Goal: Transaction & Acquisition: Purchase product/service

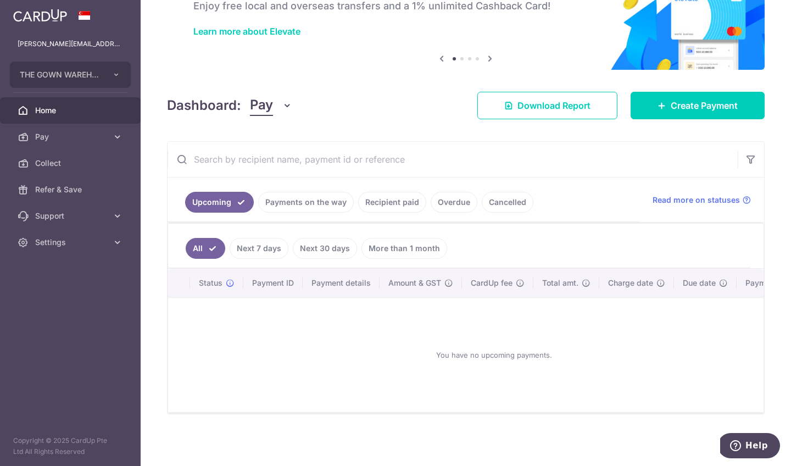
scroll to position [74, 0]
click at [320, 198] on link "Payments on the way" at bounding box center [306, 202] width 96 height 21
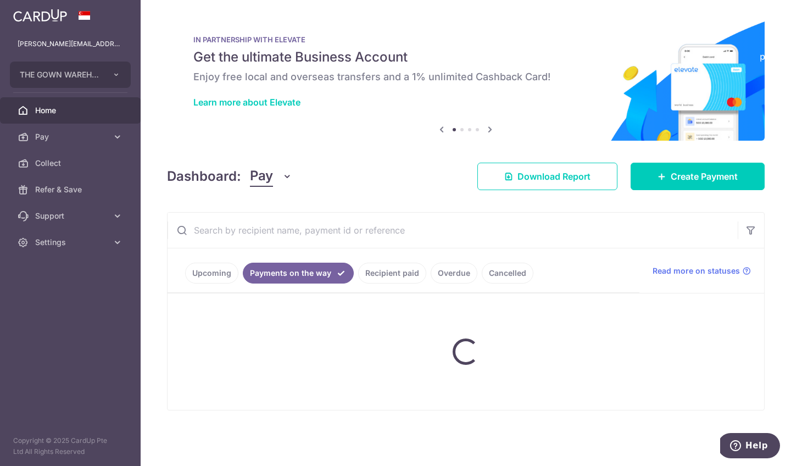
scroll to position [0, 0]
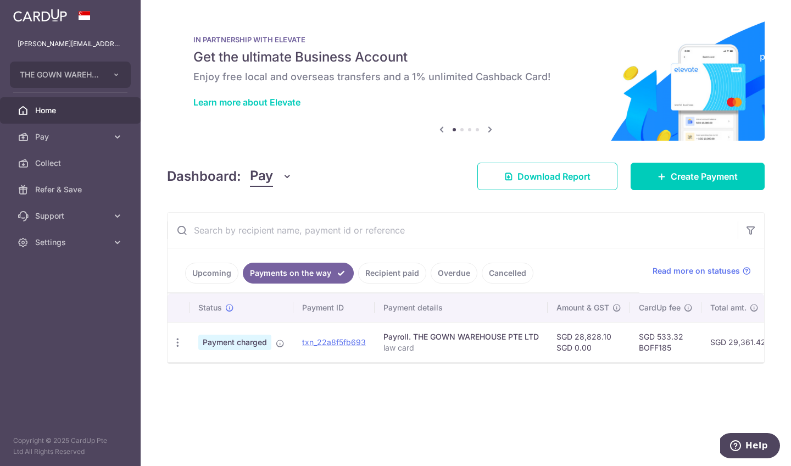
click at [398, 273] on link "Recipient paid" at bounding box center [392, 273] width 68 height 21
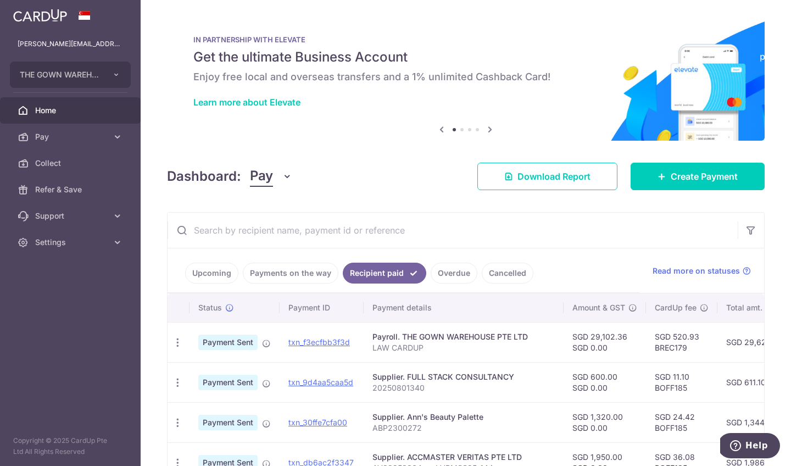
click at [454, 275] on link "Overdue" at bounding box center [454, 273] width 47 height 21
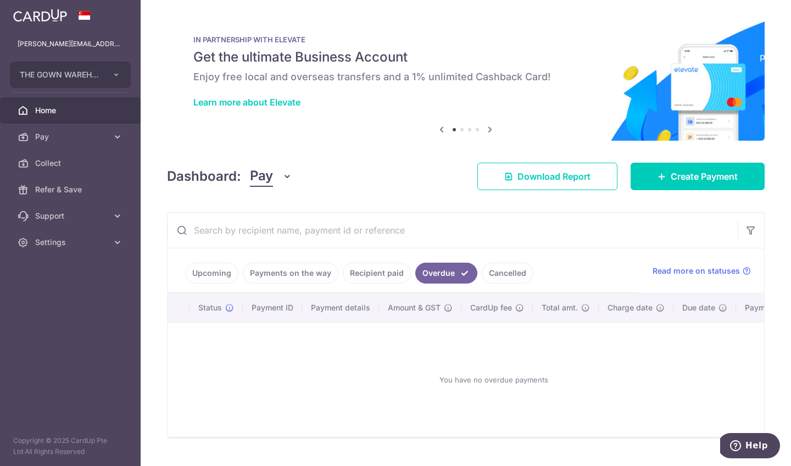
click at [511, 275] on link "Cancelled" at bounding box center [508, 273] width 52 height 21
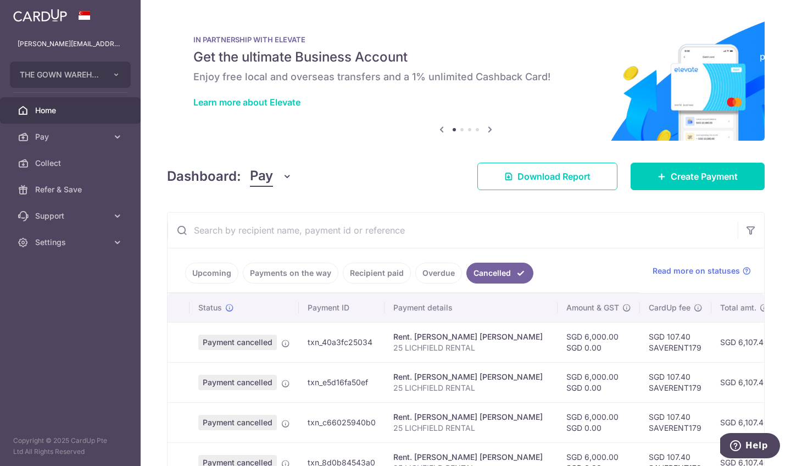
click at [488, 127] on icon at bounding box center [490, 130] width 13 height 14
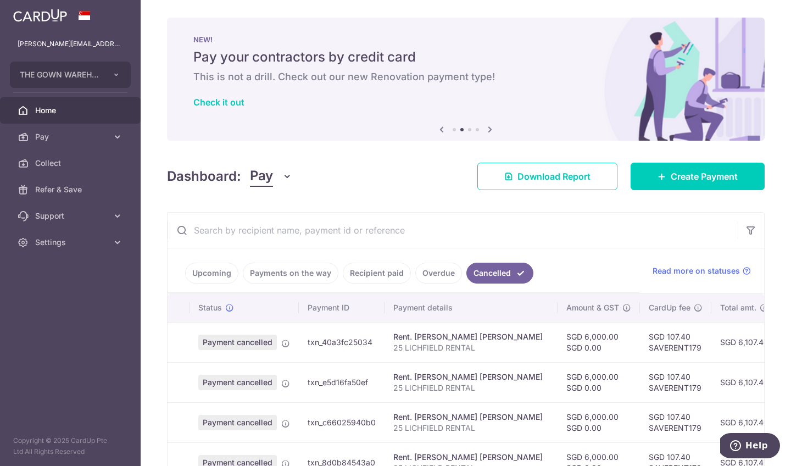
click at [488, 127] on icon at bounding box center [490, 130] width 13 height 14
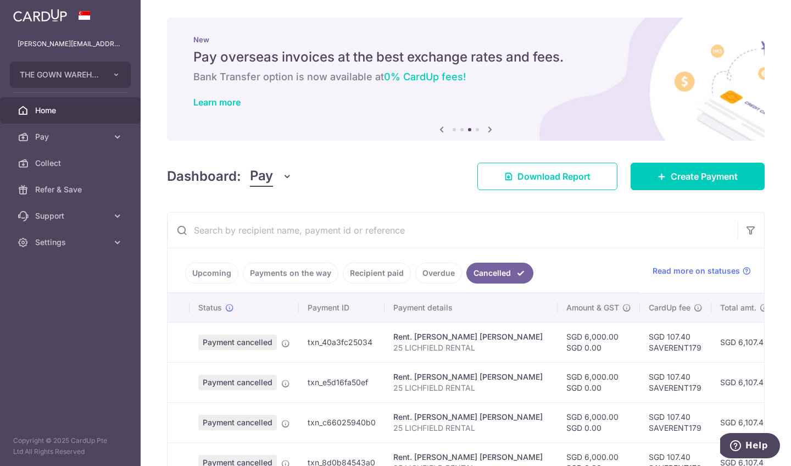
click at [488, 127] on icon at bounding box center [490, 130] width 13 height 14
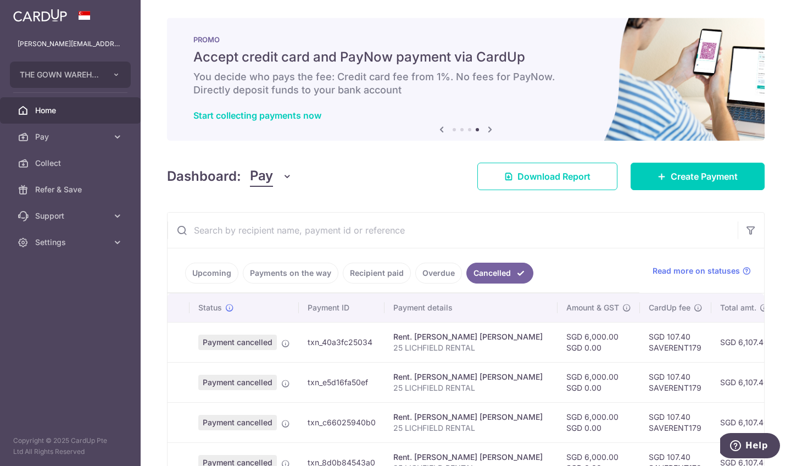
click at [488, 127] on icon at bounding box center [490, 130] width 13 height 14
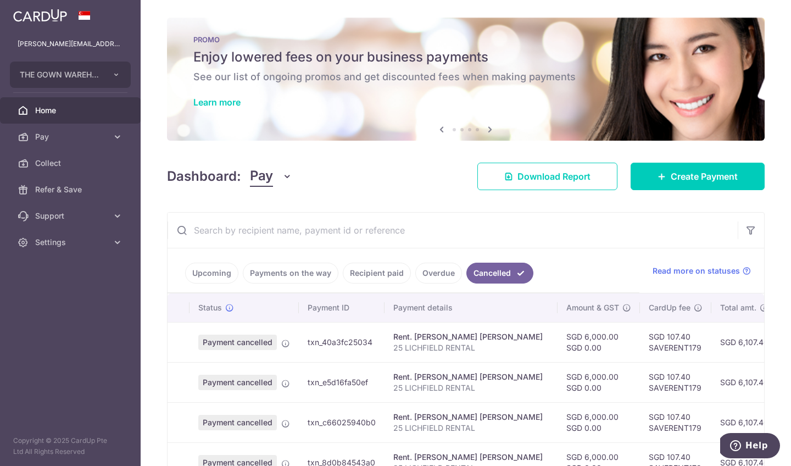
click at [237, 96] on div "PROMO Enjoy lowered fees on your business payments See our list of ongoing prom…" at bounding box center [466, 73] width 598 height 110
click at [231, 103] on link "Learn more" at bounding box center [216, 102] width 47 height 11
click at [656, 184] on link "Create Payment" at bounding box center [698, 176] width 134 height 27
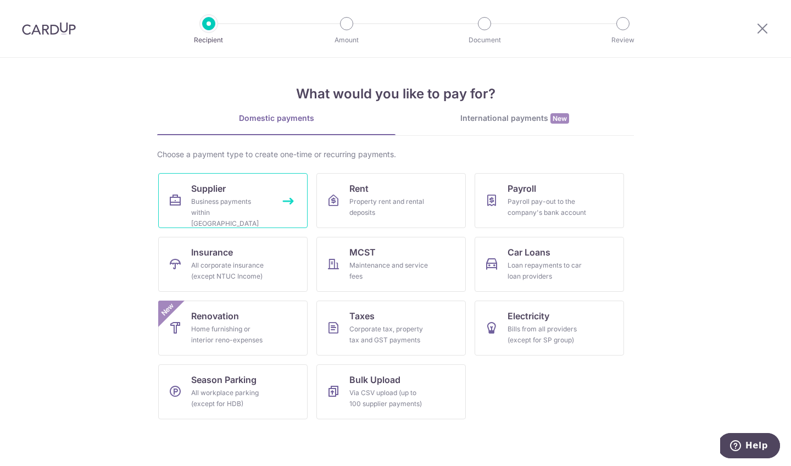
click at [268, 196] on link "Supplier Business payments within Singapore" at bounding box center [232, 200] width 149 height 55
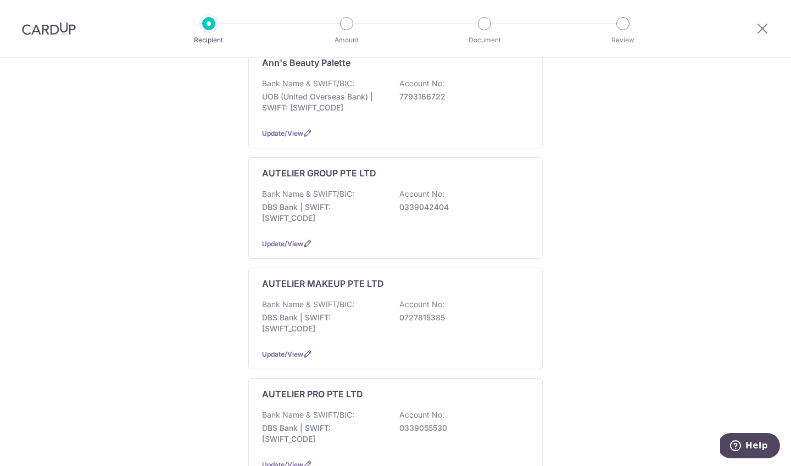
scroll to position [312, 0]
click at [312, 312] on p "DBS Bank | SWIFT: DBSSSGSGXXX" at bounding box center [323, 323] width 123 height 22
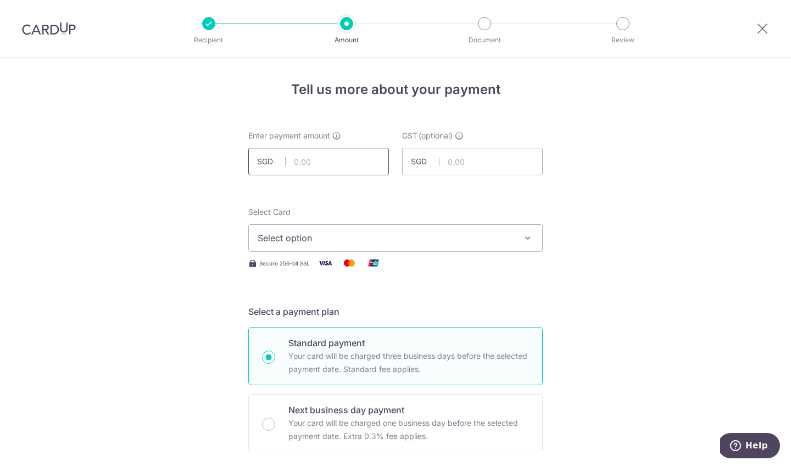
click at [348, 165] on input "text" at bounding box center [318, 161] width 141 height 27
type input "5,375.00"
click at [368, 230] on button "Select option" at bounding box center [395, 237] width 295 height 27
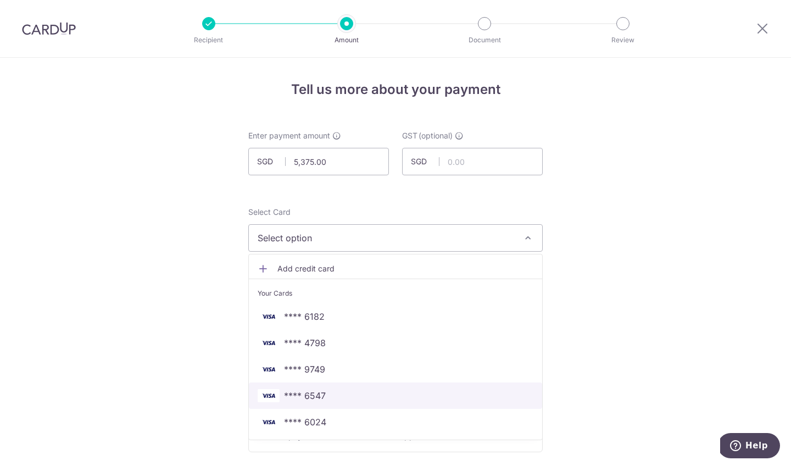
scroll to position [86, 0]
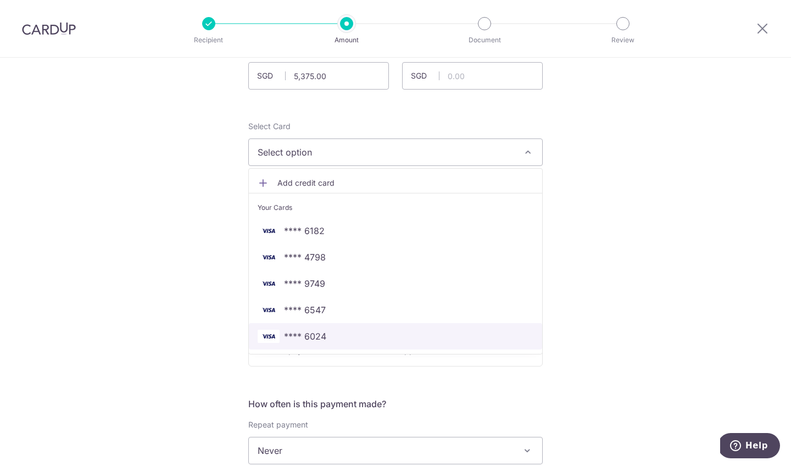
click at [401, 342] on span "**** 6024" at bounding box center [396, 336] width 276 height 13
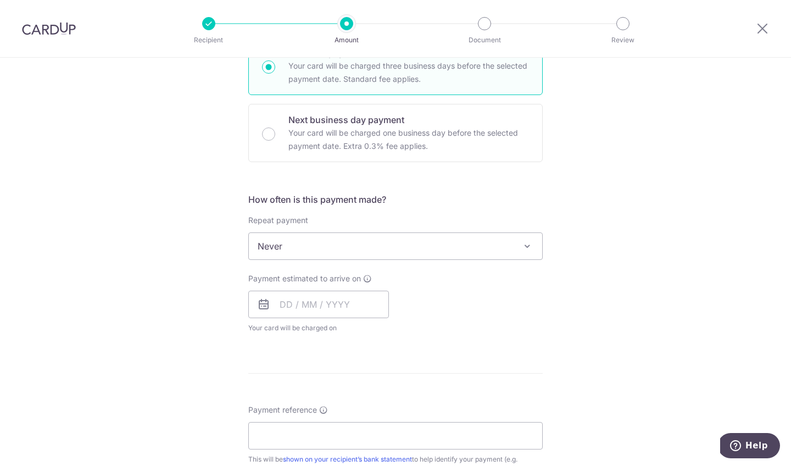
scroll to position [292, 0]
click at [360, 303] on input "text" at bounding box center [318, 302] width 141 height 27
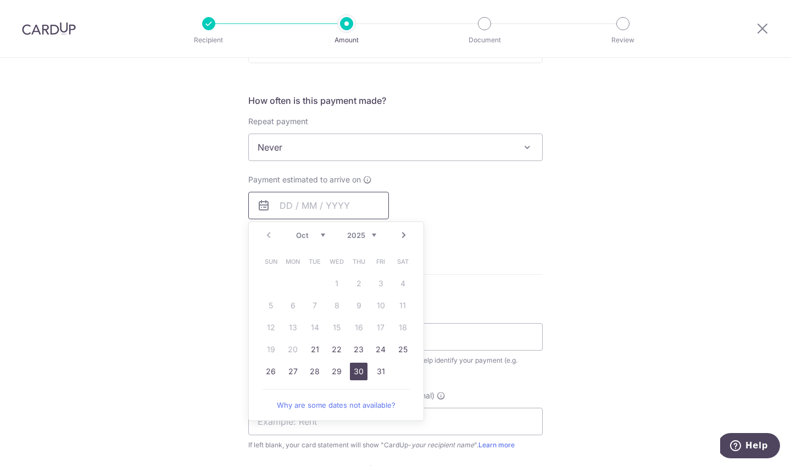
scroll to position [435, 0]
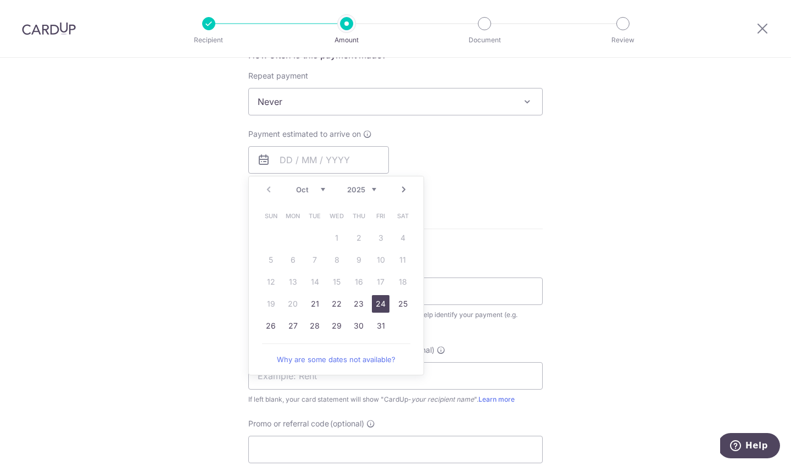
click at [377, 302] on link "24" at bounding box center [381, 304] width 18 height 18
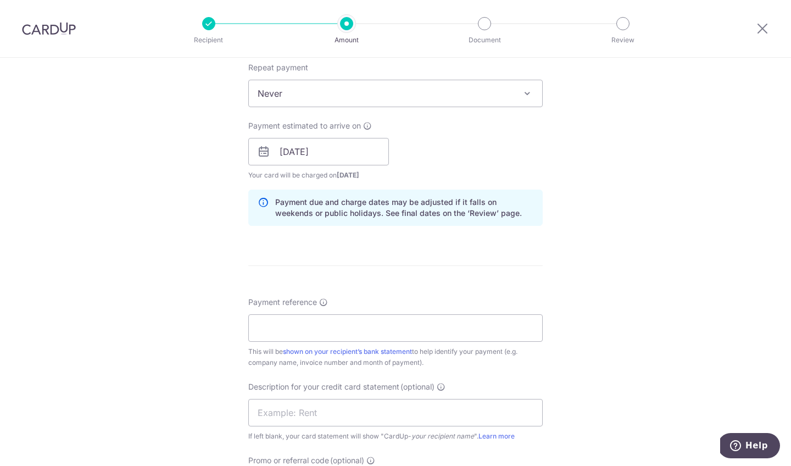
scroll to position [439, 0]
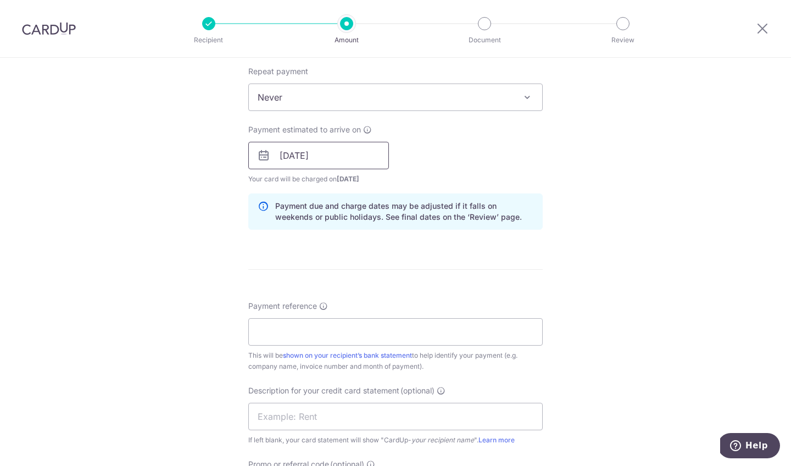
click at [365, 162] on input "24/10/2025" at bounding box center [318, 155] width 141 height 27
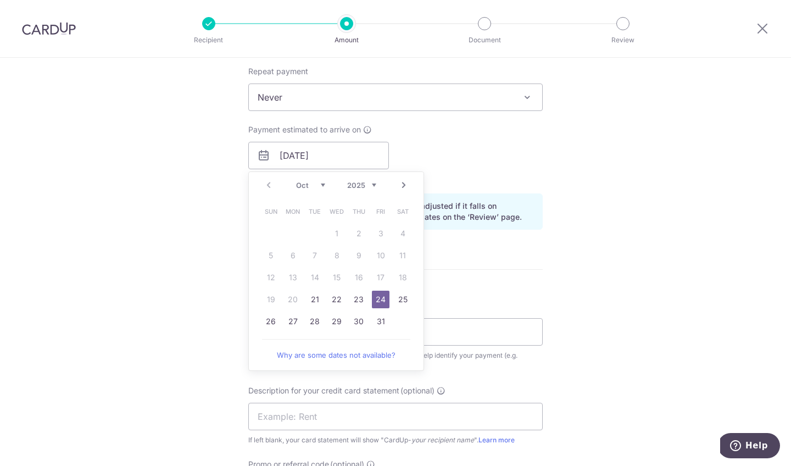
click at [496, 151] on div "Payment estimated to arrive on 24/10/2025 Prev Next Oct Nov Dec 2025 2026 2027 …" at bounding box center [396, 154] width 308 height 60
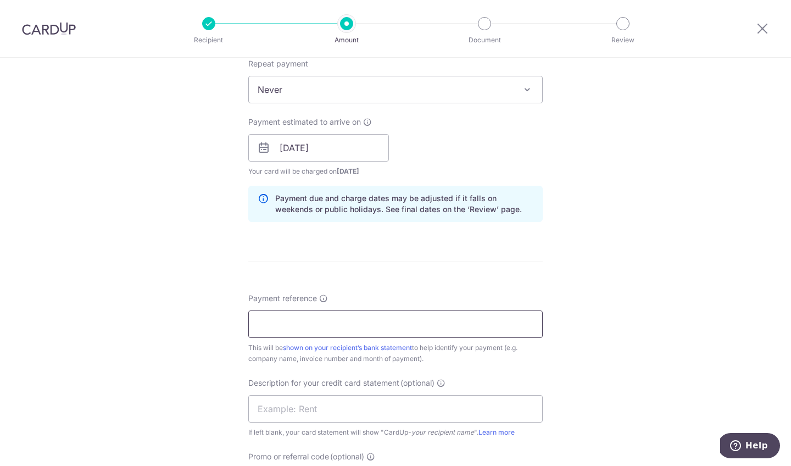
scroll to position [431, 0]
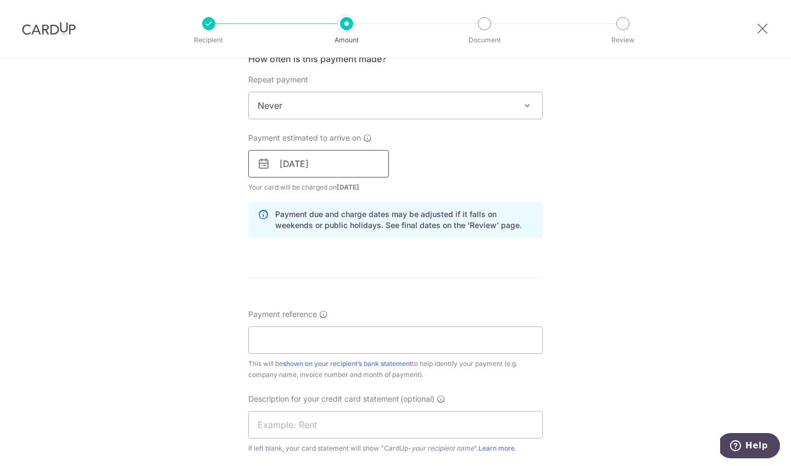
click at [345, 163] on input "24/10/2025" at bounding box center [318, 163] width 141 height 27
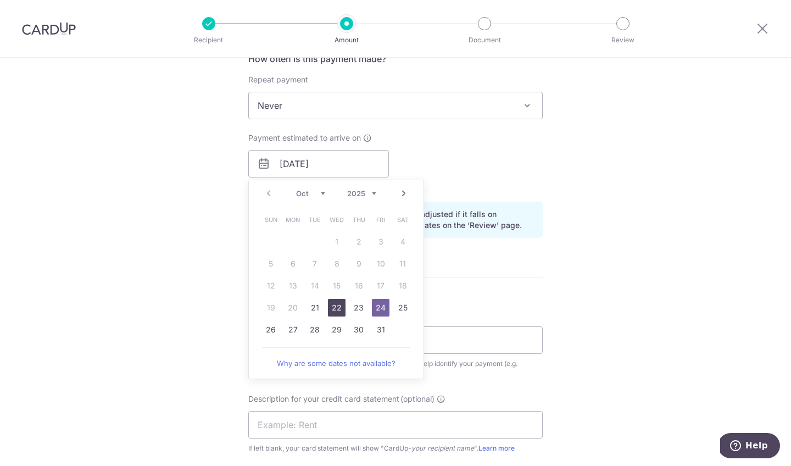
click at [337, 307] on link "22" at bounding box center [337, 308] width 18 height 18
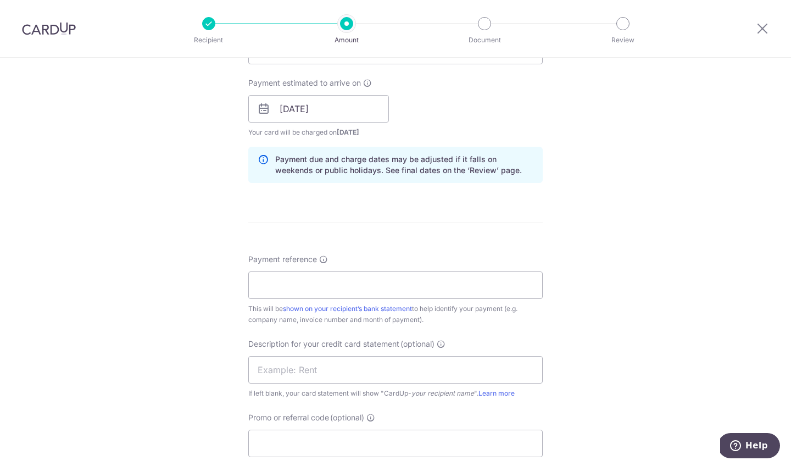
scroll to position [486, 0]
click at [363, 111] on input "22/10/2025" at bounding box center [318, 108] width 141 height 27
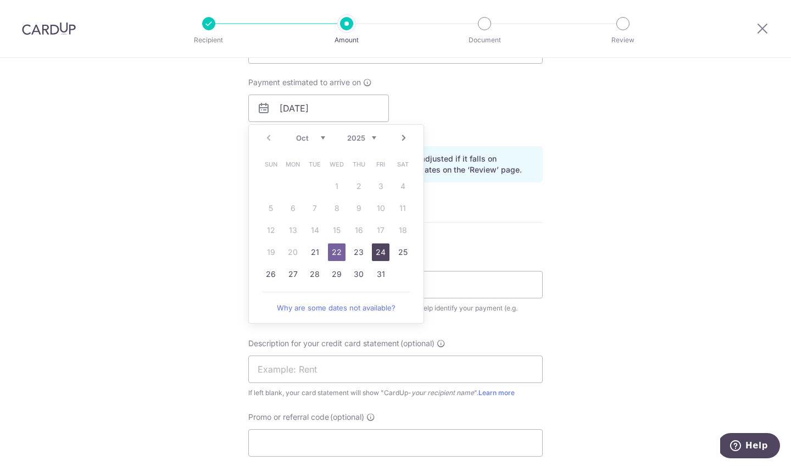
click at [375, 255] on link "24" at bounding box center [381, 252] width 18 height 18
type input "24/10/2025"
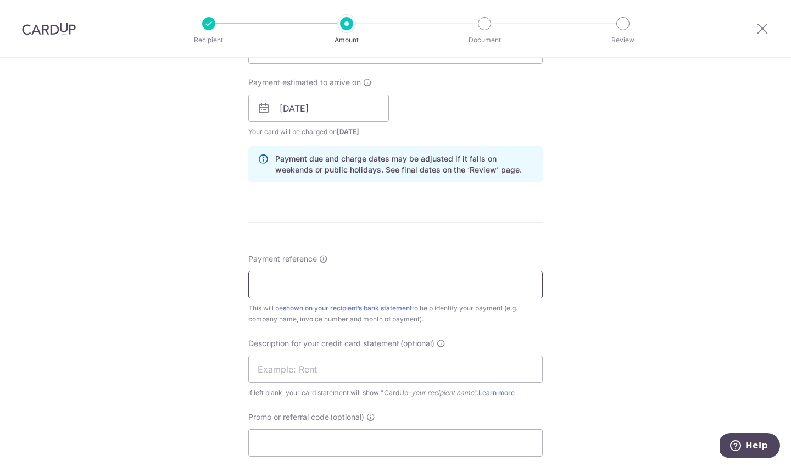
click at [345, 280] on input "Payment reference" at bounding box center [395, 284] width 295 height 27
type input "THE GOWN WAREHOUSE"
click at [468, 321] on div "This will be shown on your recipient’s bank statement to help identify your pay…" at bounding box center [395, 314] width 295 height 22
click at [457, 374] on input "text" at bounding box center [395, 368] width 295 height 27
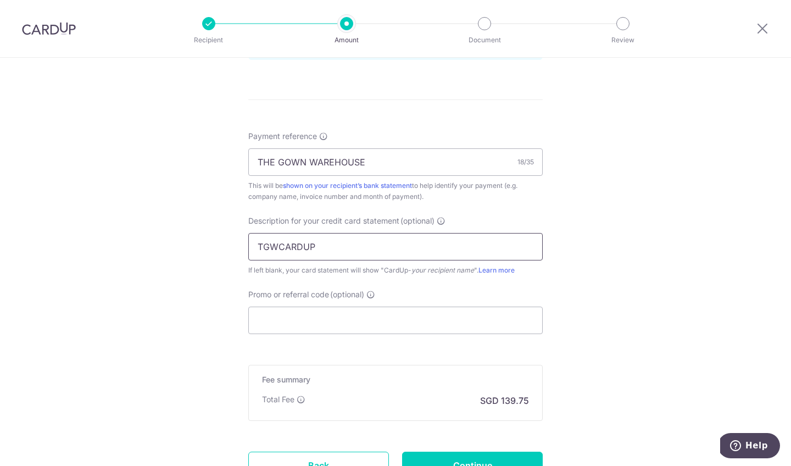
scroll to position [624, 0]
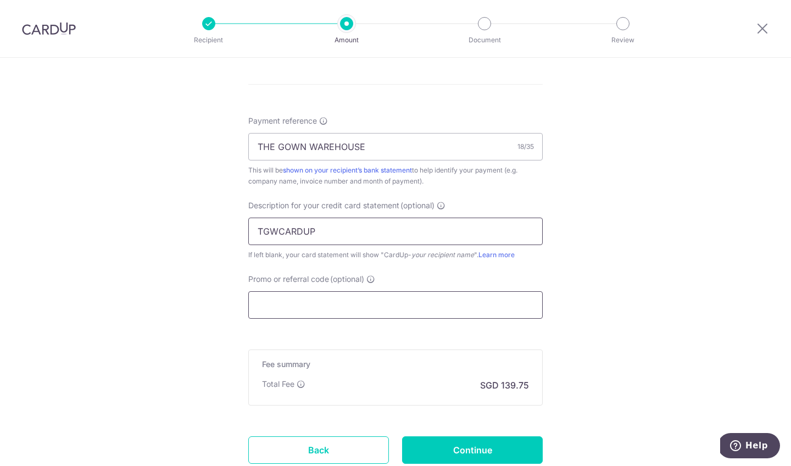
type input "TGWCARDUP"
click at [485, 297] on input "Promo or referral code (optional)" at bounding box center [395, 304] width 295 height 27
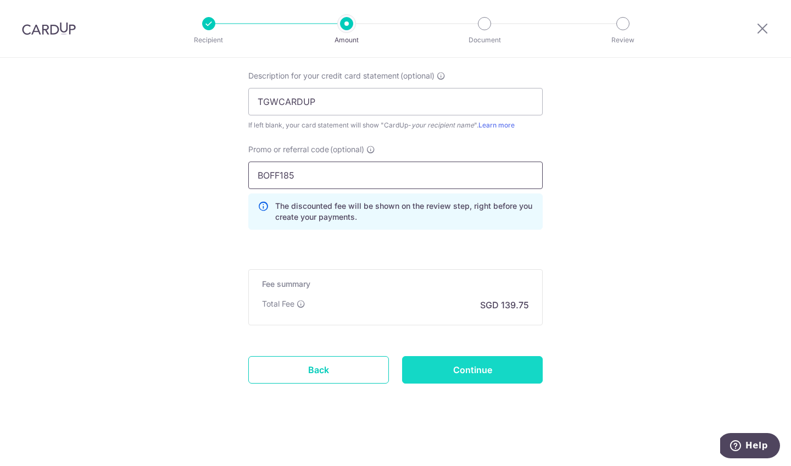
scroll to position [754, 0]
type input "BOFF185"
click at [502, 359] on input "Continue" at bounding box center [472, 369] width 141 height 27
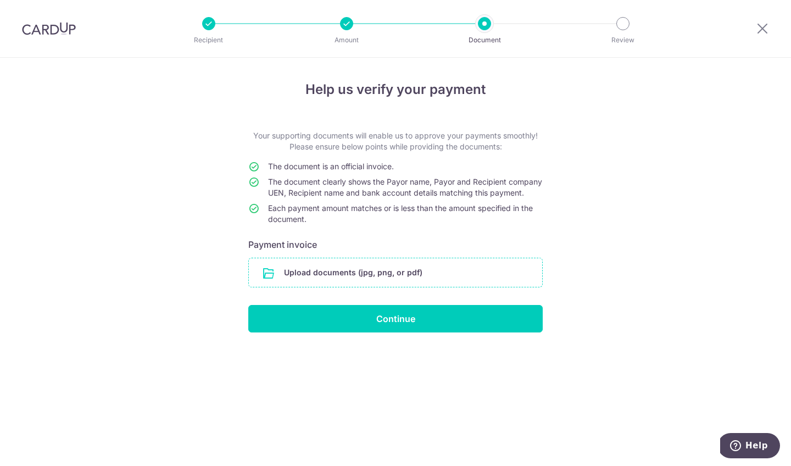
click at [382, 287] on input "file" at bounding box center [395, 272] width 293 height 29
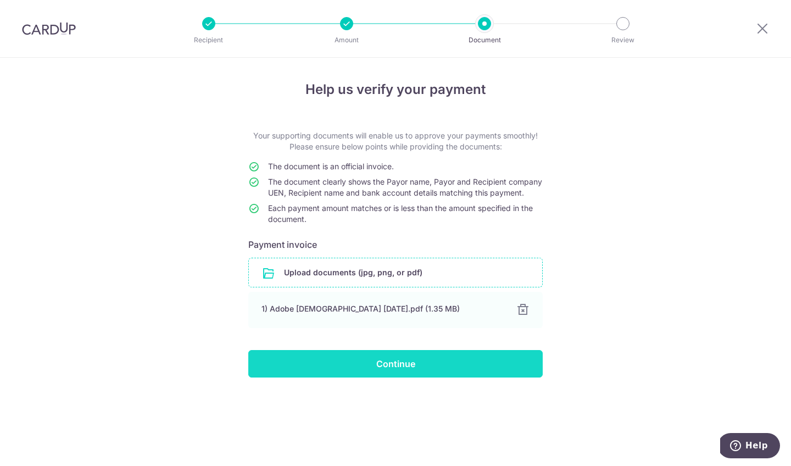
click at [466, 377] on input "Continue" at bounding box center [395, 363] width 295 height 27
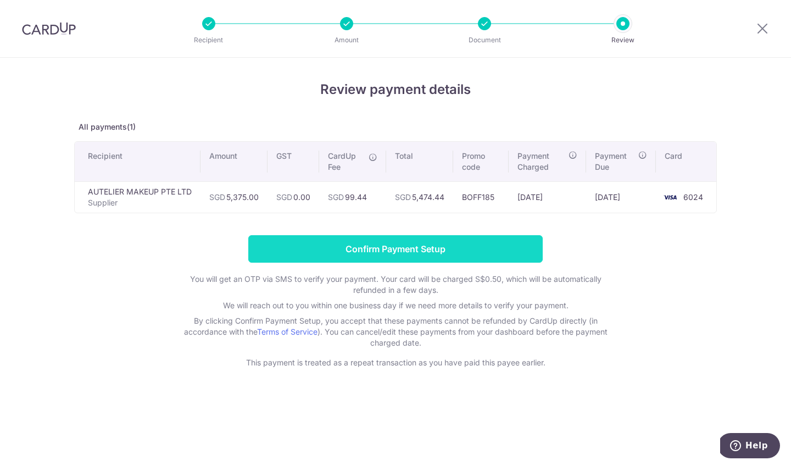
click at [413, 250] on input "Confirm Payment Setup" at bounding box center [395, 248] width 295 height 27
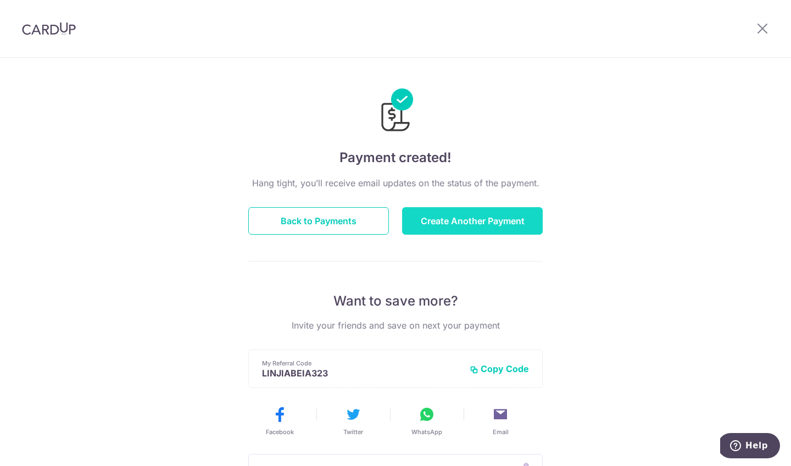
click at [447, 231] on button "Create Another Payment" at bounding box center [472, 220] width 141 height 27
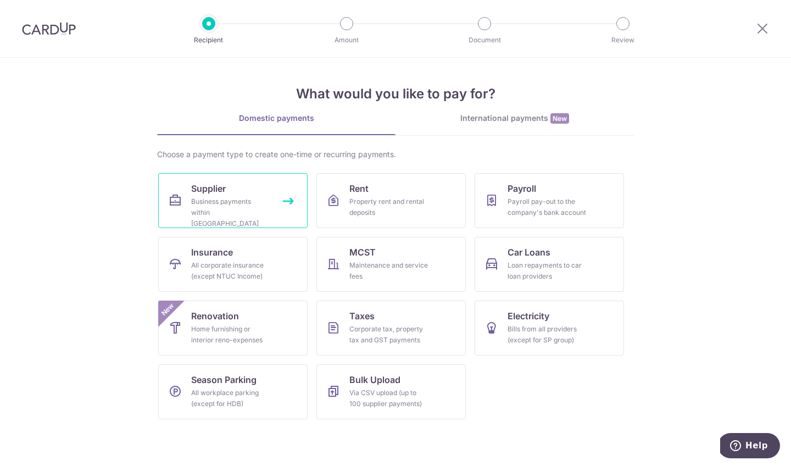
click at [268, 199] on div "Business payments within [GEOGRAPHIC_DATA]" at bounding box center [230, 212] width 79 height 33
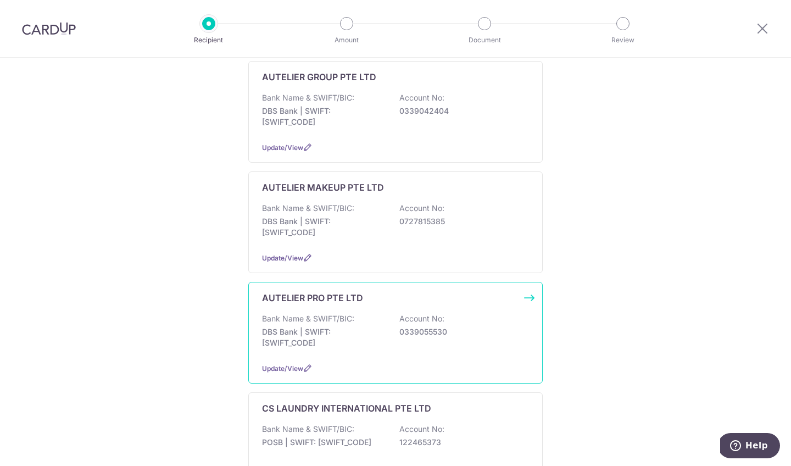
scroll to position [415, 0]
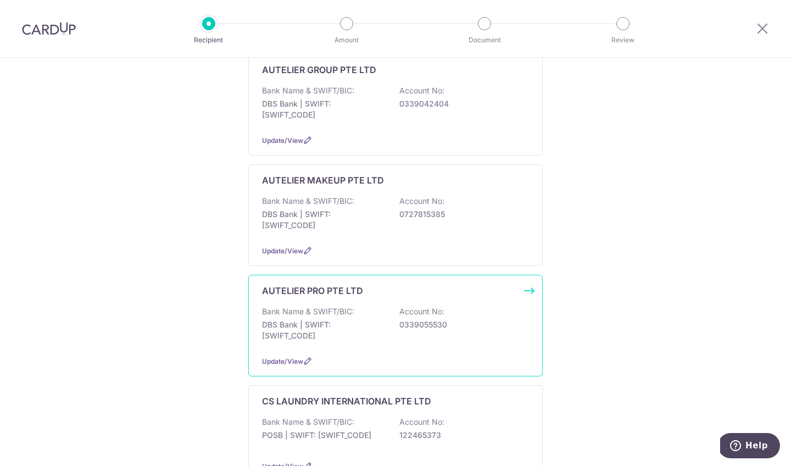
click at [349, 326] on p "DBS Bank | SWIFT: DBSSSGSGXXX" at bounding box center [323, 330] width 123 height 22
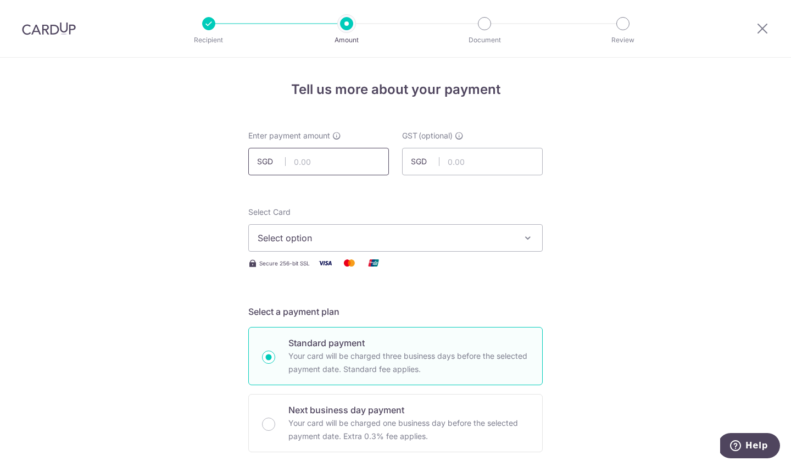
click at [339, 161] on input "text" at bounding box center [318, 161] width 141 height 27
type input "2,500.00"
click at [371, 238] on span "Select option" at bounding box center [386, 237] width 256 height 13
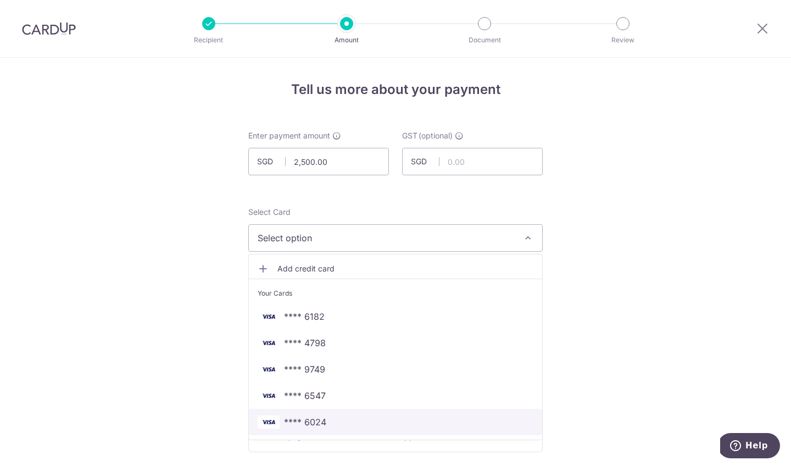
click at [390, 417] on span "**** 6024" at bounding box center [396, 421] width 276 height 13
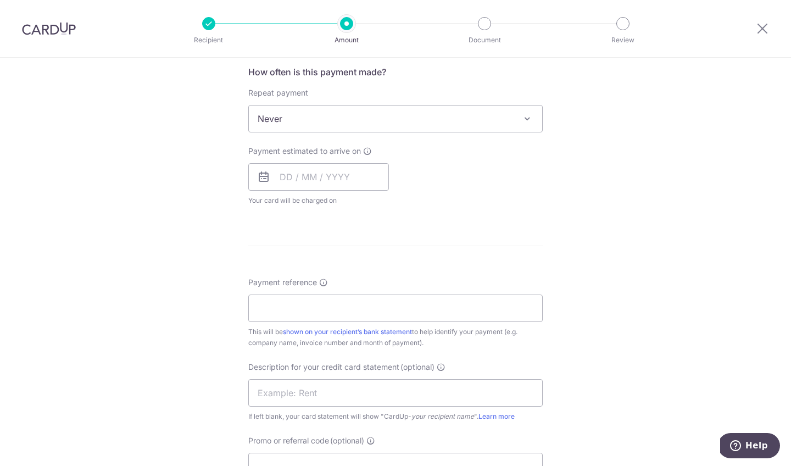
scroll to position [466, 0]
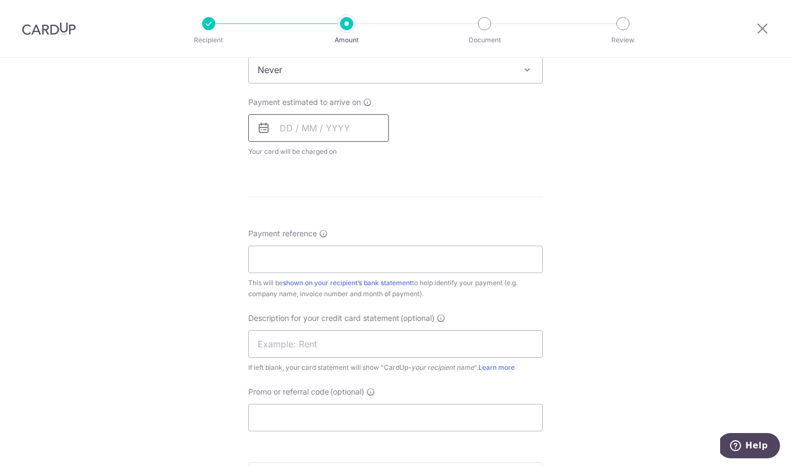
click at [347, 130] on input "text" at bounding box center [318, 127] width 141 height 27
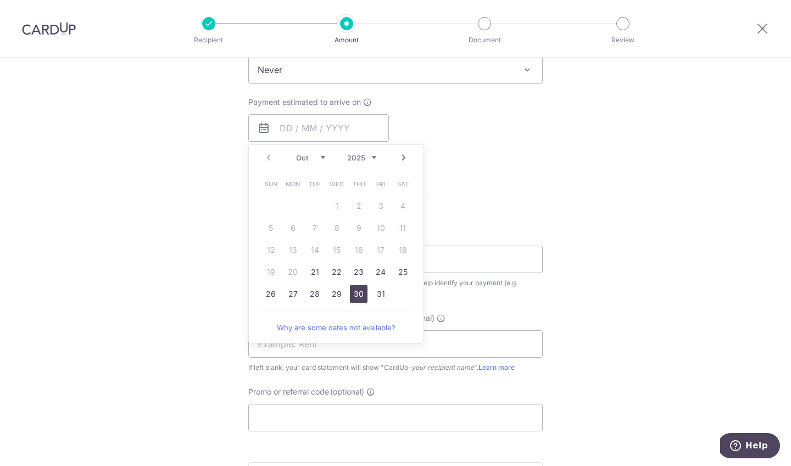
click at [354, 295] on link "30" at bounding box center [359, 294] width 18 height 18
type input "30/10/2025"
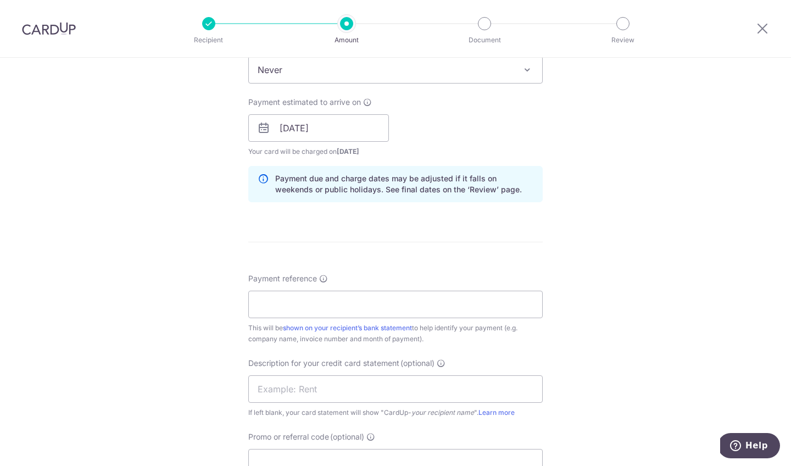
scroll to position [555, 0]
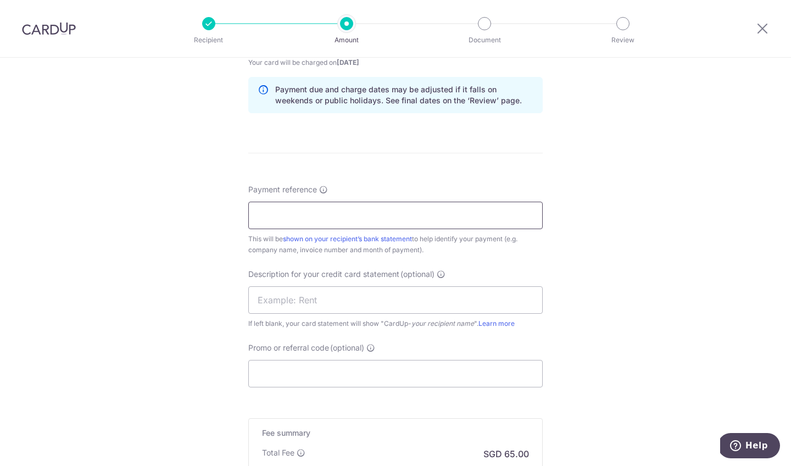
click at [361, 219] on input "Payment reference" at bounding box center [395, 215] width 295 height 27
type input "The Gown Warehouse"
click at [477, 145] on form "Enter payment amount SGD 2,500.00 2500.00 GST (optional) SGD Select Card **** 6…" at bounding box center [395, 69] width 295 height 988
click at [410, 299] on input "text" at bounding box center [395, 299] width 295 height 27
type input "TGW CARDUP"
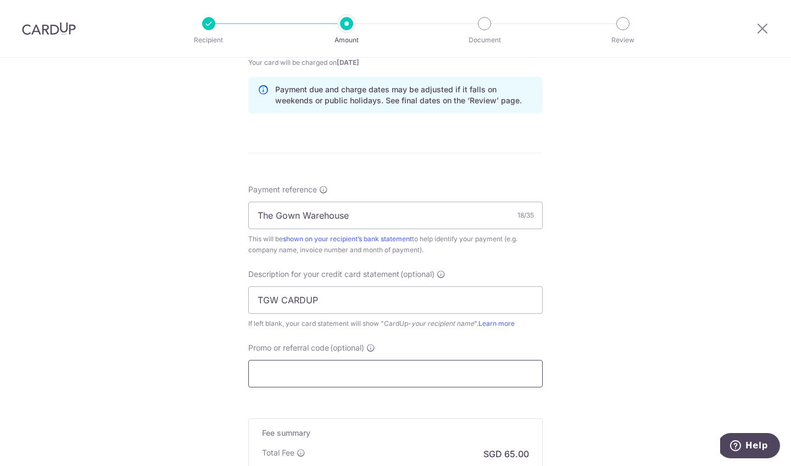
click at [446, 377] on input "Promo or referral code (optional)" at bounding box center [395, 373] width 295 height 27
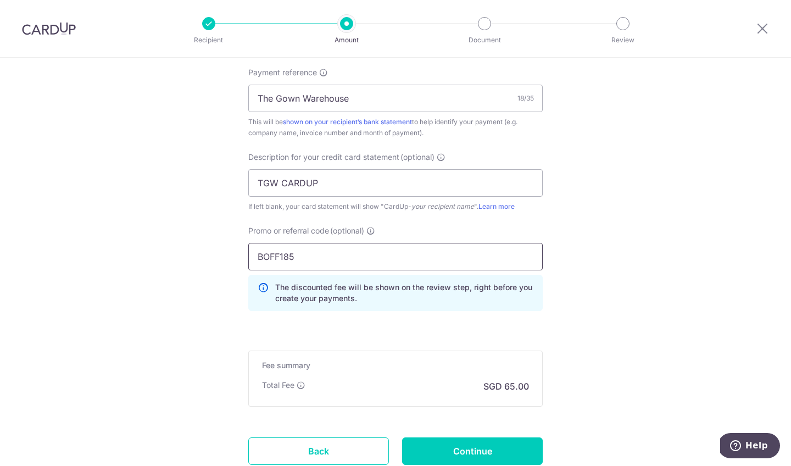
scroll to position [709, 0]
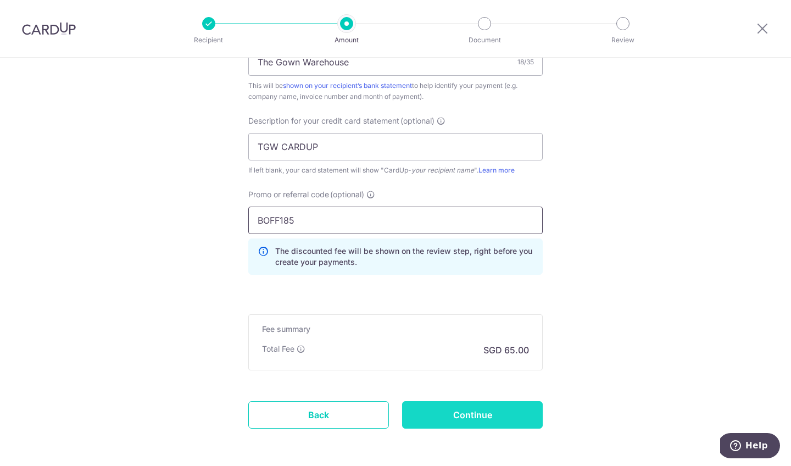
type input "BOFF185"
click at [466, 407] on input "Continue" at bounding box center [472, 414] width 141 height 27
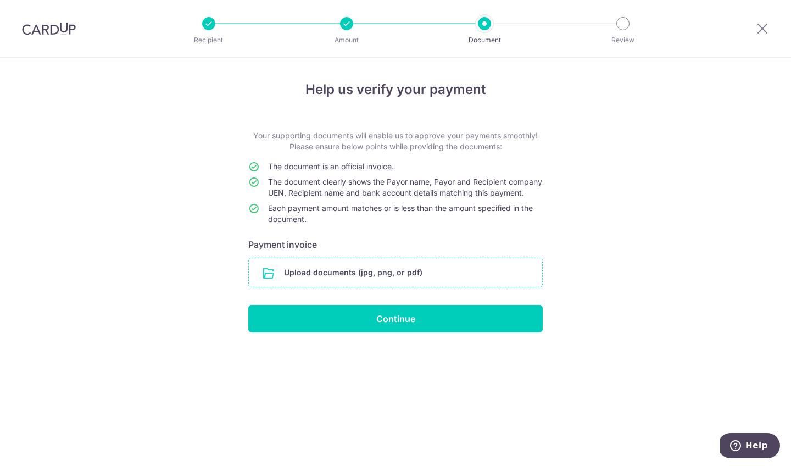
click at [332, 287] on input "file" at bounding box center [395, 272] width 293 height 29
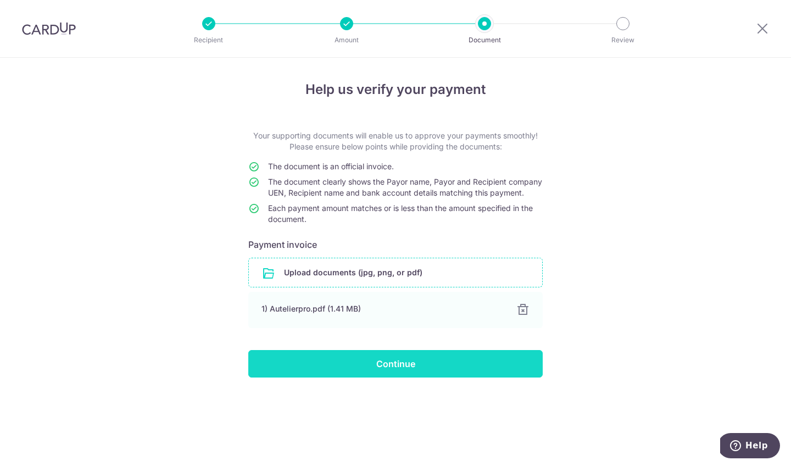
click at [449, 375] on input "Continue" at bounding box center [395, 363] width 295 height 27
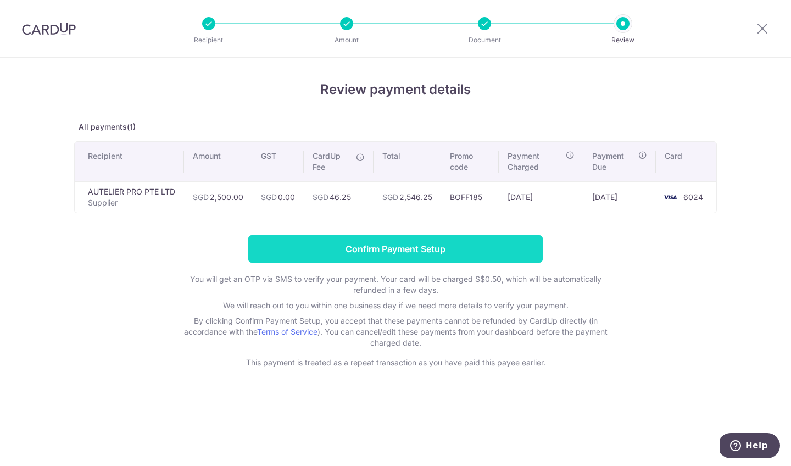
click at [438, 255] on input "Confirm Payment Setup" at bounding box center [395, 248] width 295 height 27
